Goal: Navigation & Orientation: Find specific page/section

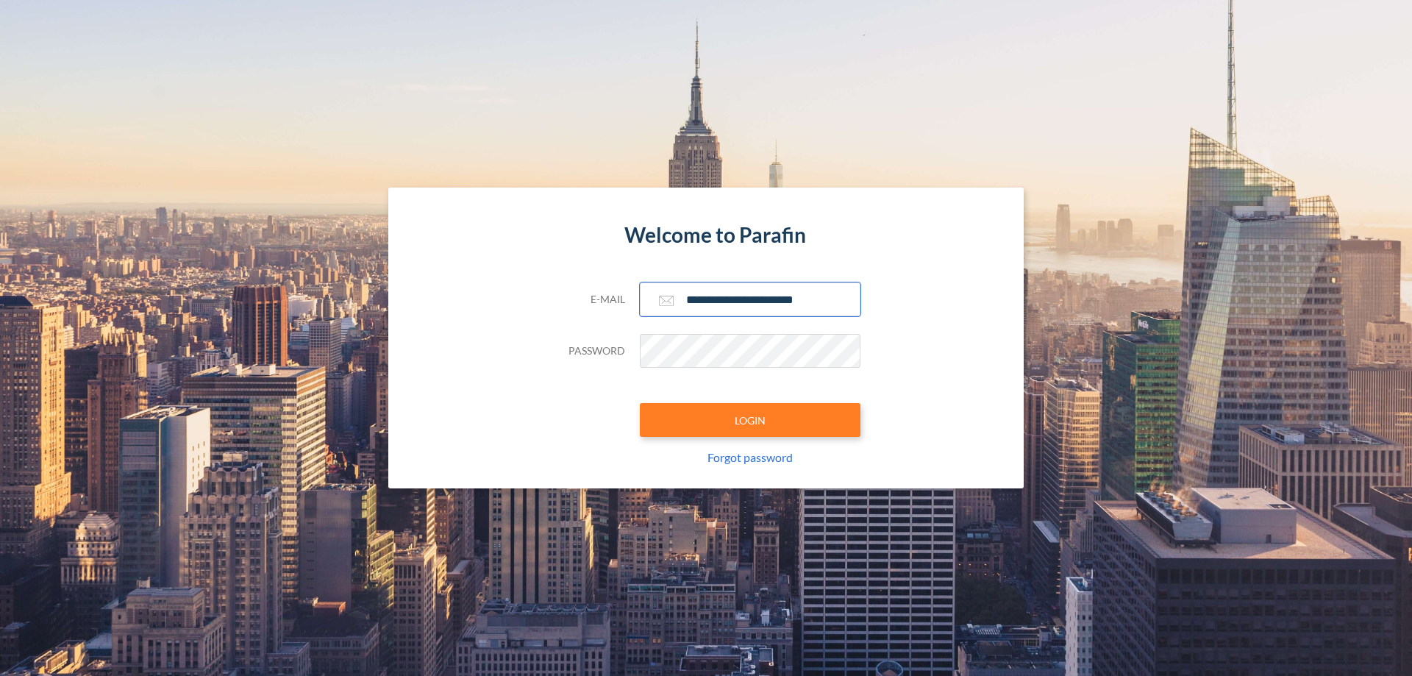
type input "**********"
click at [750, 420] on button "LOGIN" at bounding box center [750, 420] width 221 height 34
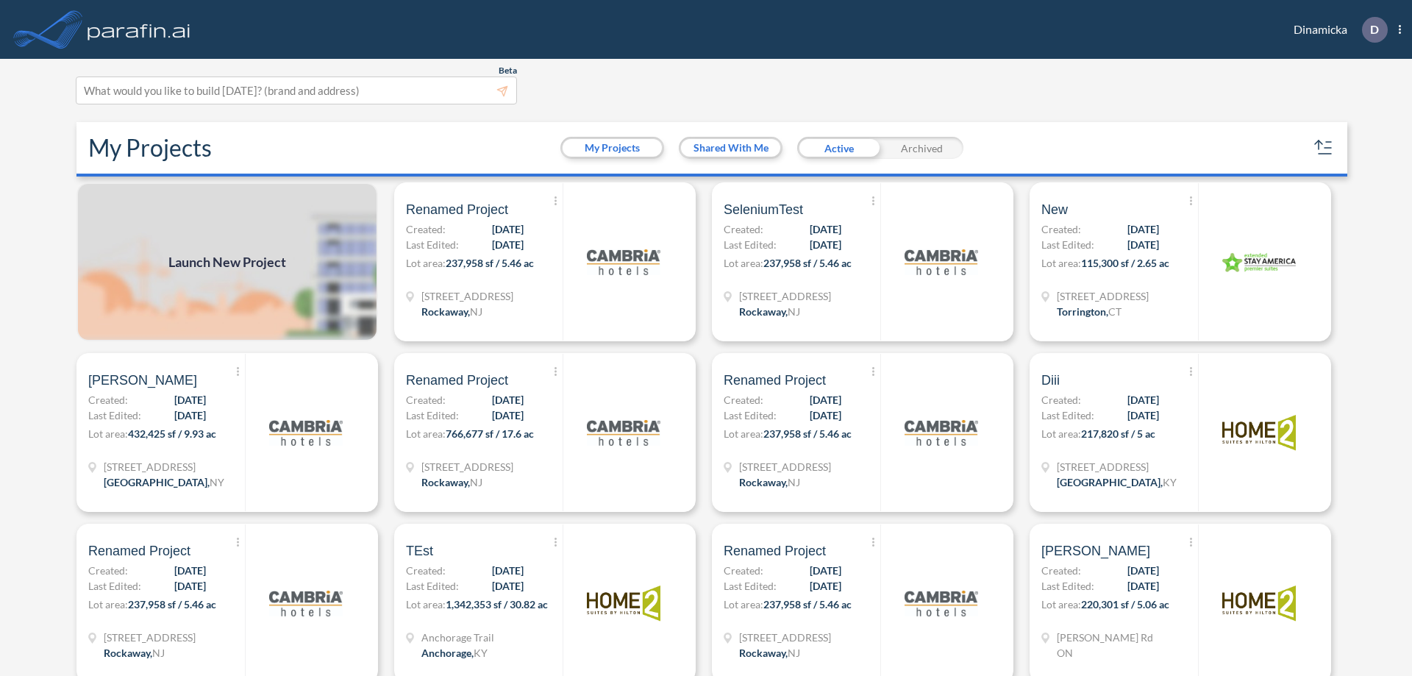
scroll to position [4, 0]
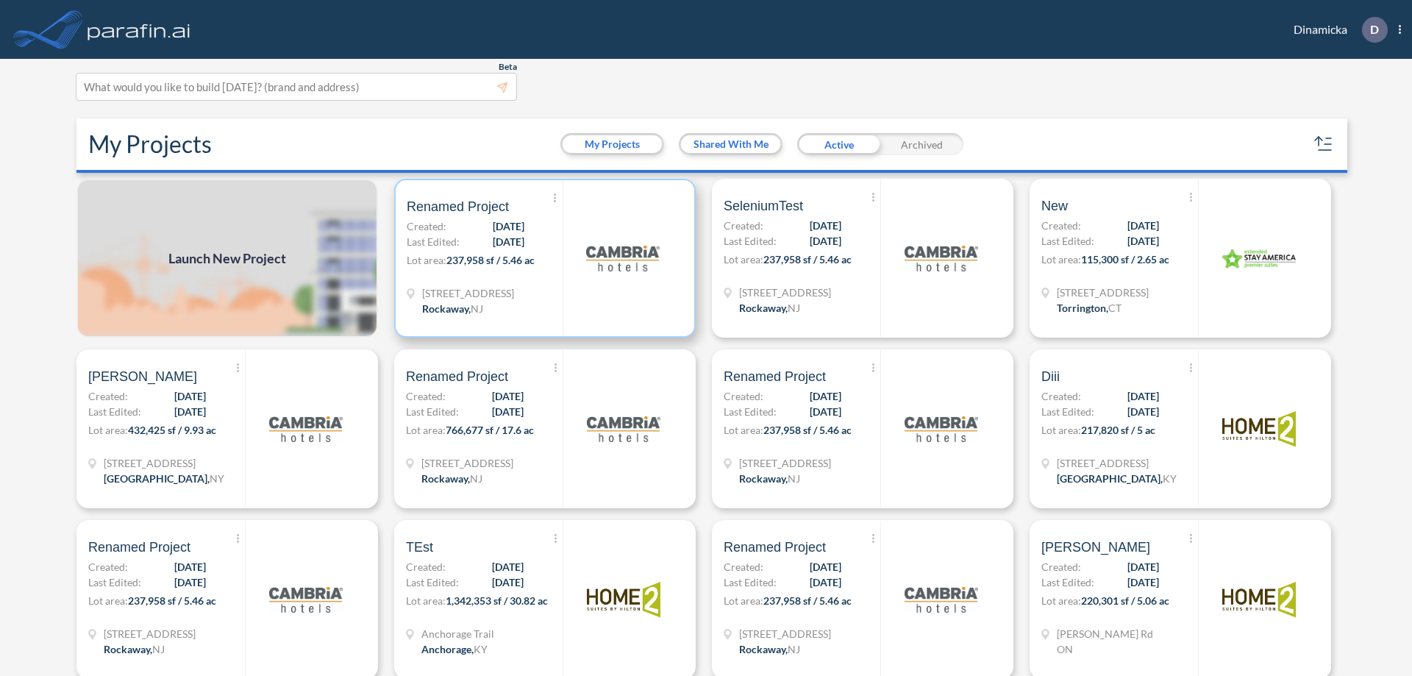
click at [542, 258] on p "Lot area: 237,958 sf / 5.46 ac" at bounding box center [485, 262] width 156 height 21
